Goal: Transaction & Acquisition: Purchase product/service

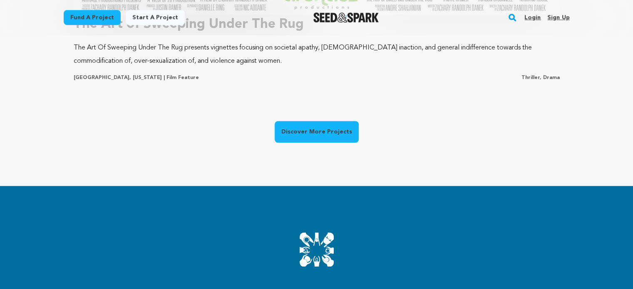
scroll to position [783, 0]
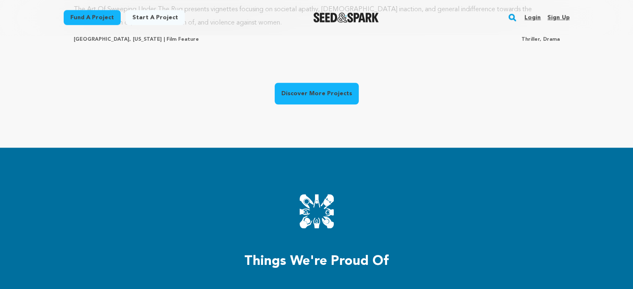
click at [316, 86] on link "Discover More Projects" at bounding box center [317, 94] width 84 height 22
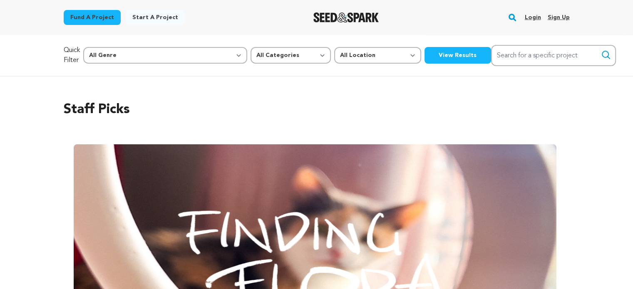
click at [425, 56] on button "View Results" at bounding box center [458, 55] width 67 height 17
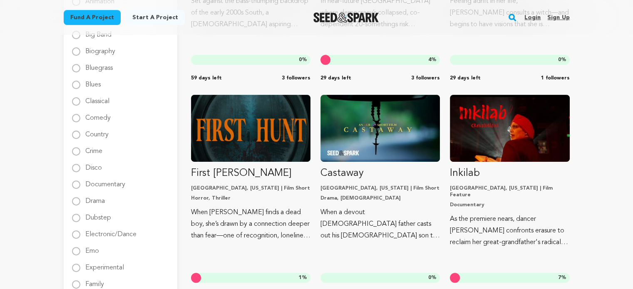
scroll to position [266, 0]
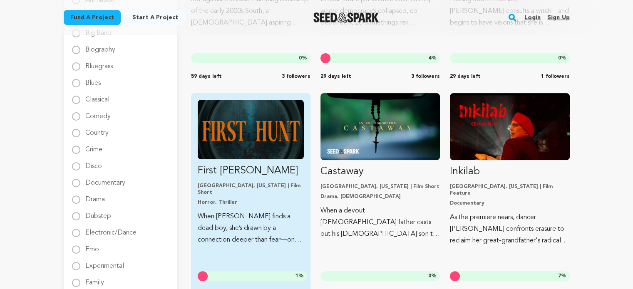
click at [246, 131] on img "Fund First Hunt" at bounding box center [251, 130] width 106 height 60
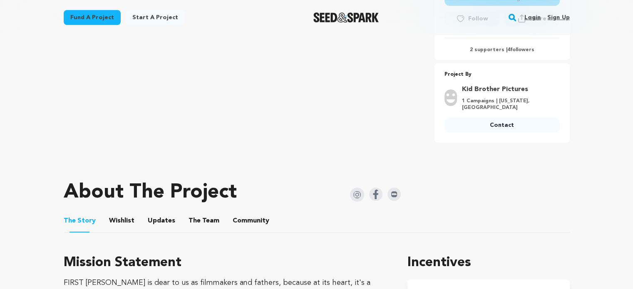
scroll to position [300, 0]
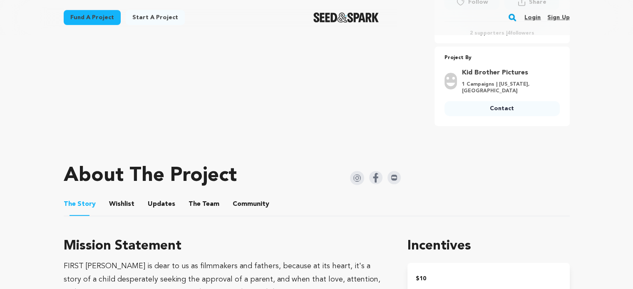
click at [195, 204] on button "The Team" at bounding box center [204, 206] width 20 height 20
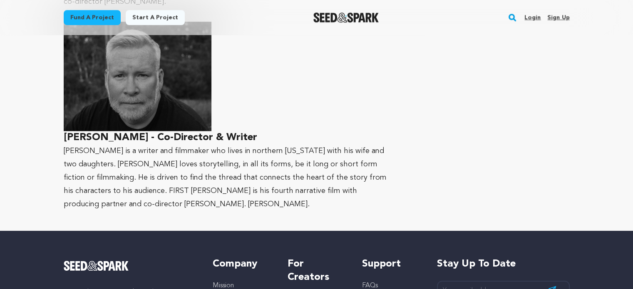
scroll to position [983, 0]
